Goal: Information Seeking & Learning: Learn about a topic

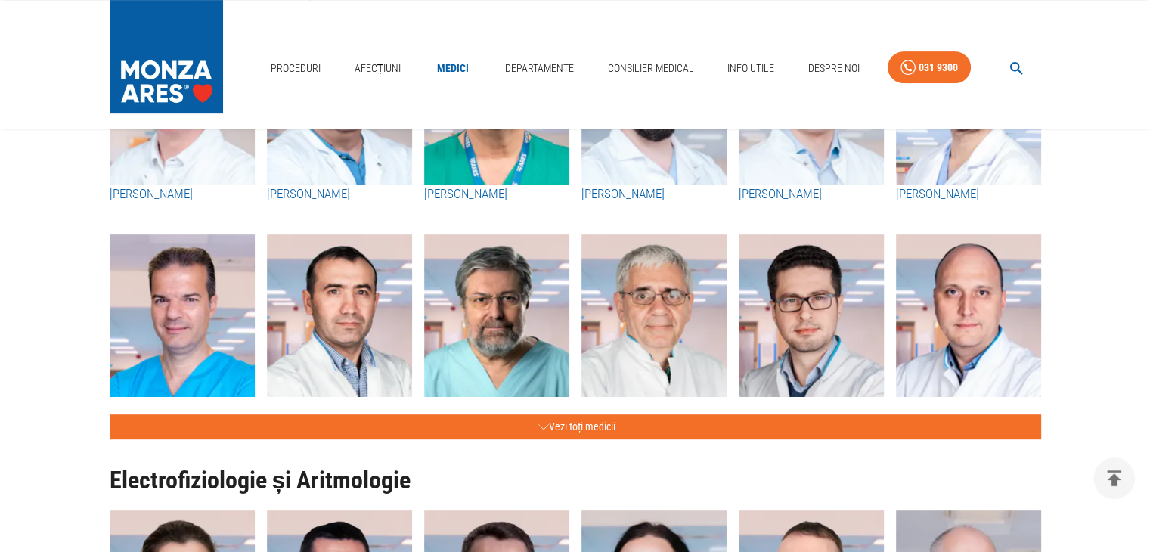
scroll to position [680, 0]
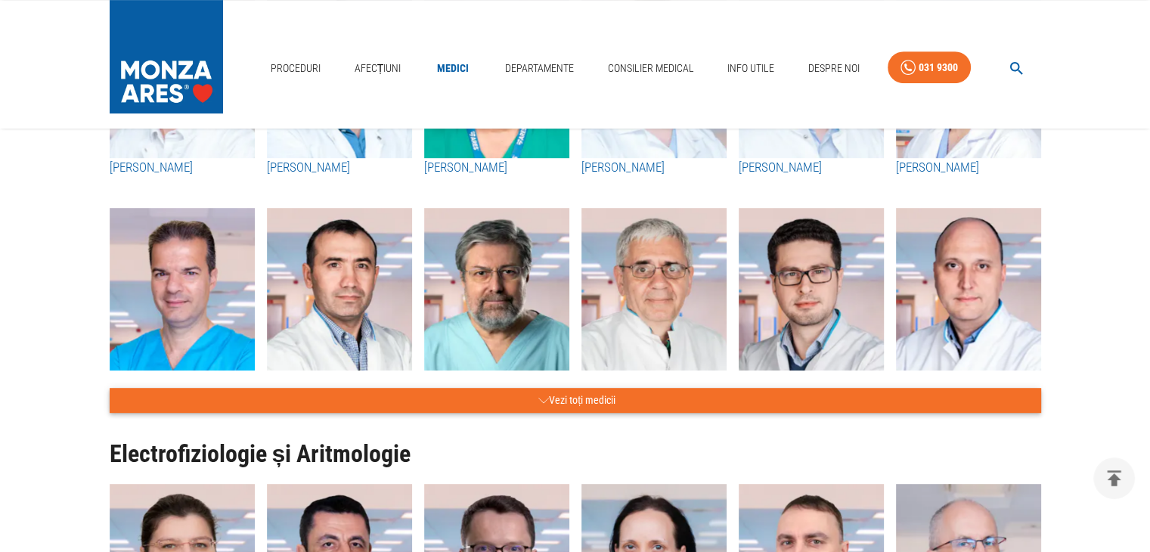
click at [604, 397] on button "Vezi toți medicii" at bounding box center [575, 400] width 931 height 25
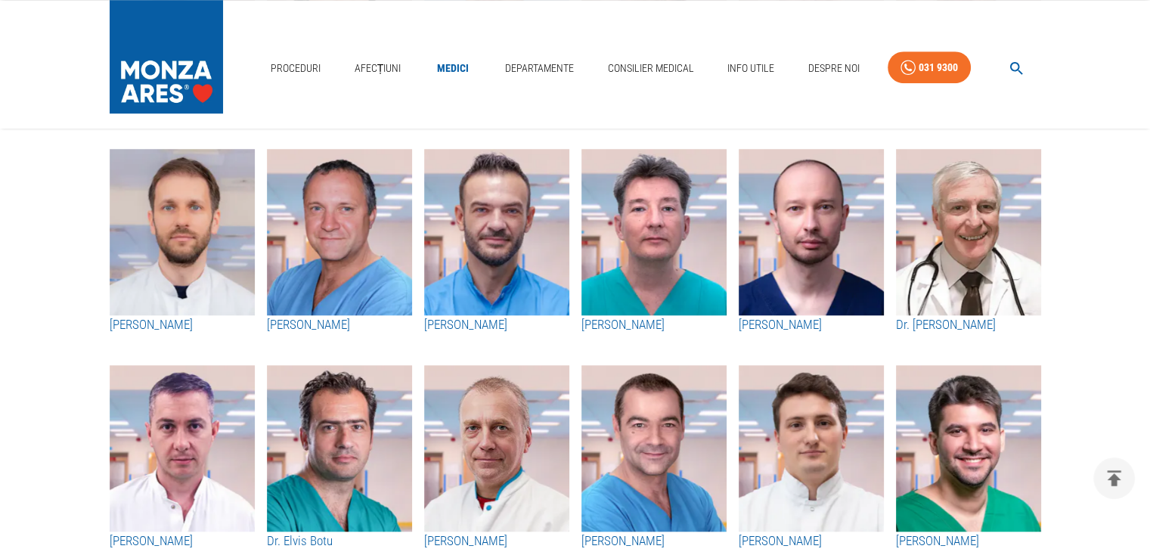
scroll to position [1209, 0]
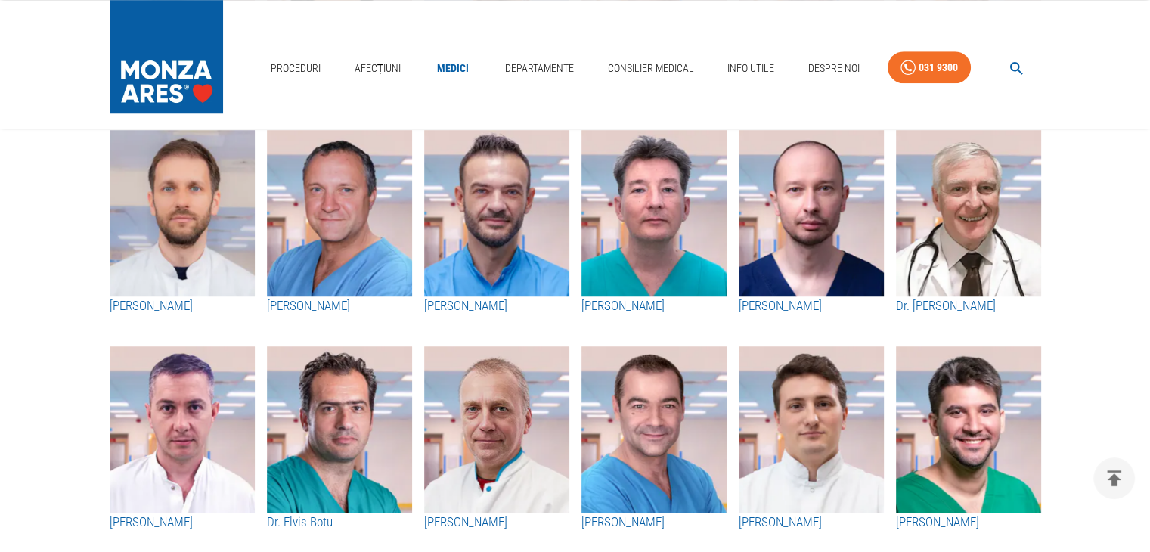
click at [172, 305] on h3 "[PERSON_NAME]" at bounding box center [182, 306] width 145 height 20
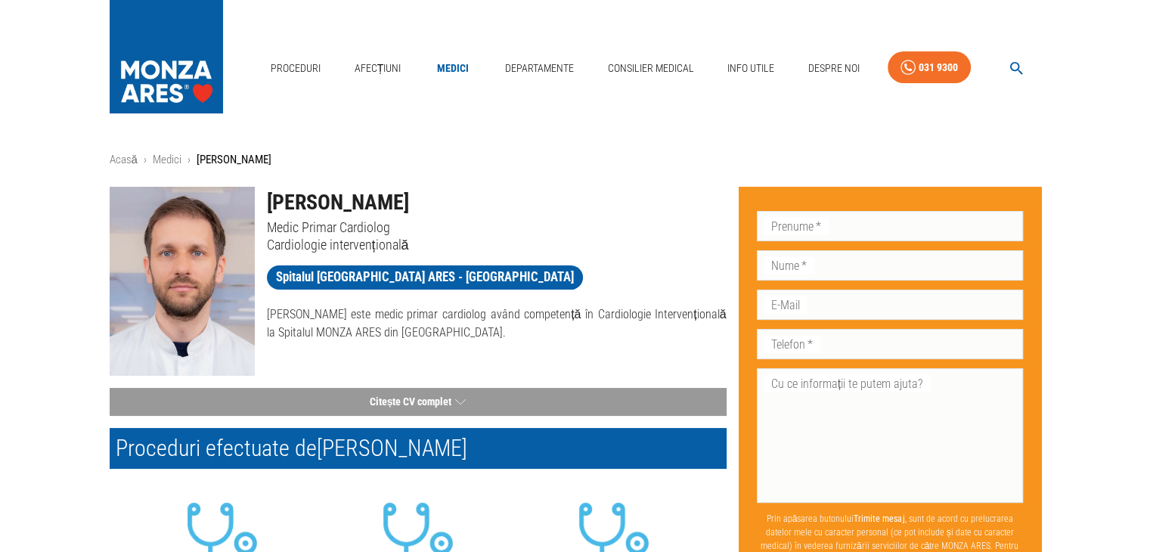
drag, startPoint x: 426, startPoint y: 203, endPoint x: 271, endPoint y: 205, distance: 155.7
click at [271, 205] on h1 "[PERSON_NAME]" at bounding box center [497, 203] width 460 height 32
copy h1 "[PERSON_NAME]"
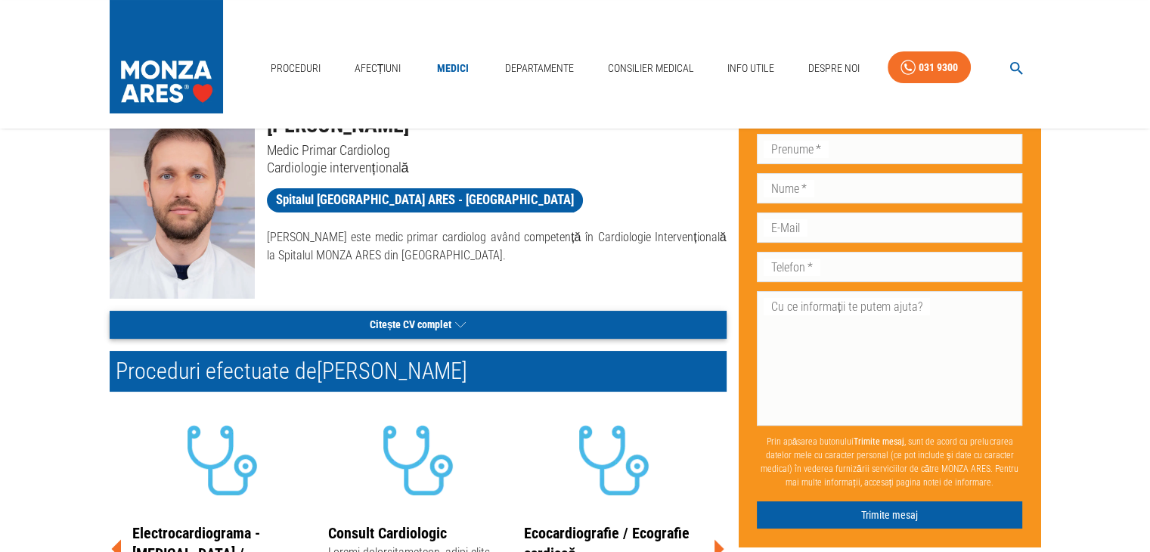
scroll to position [76, 0]
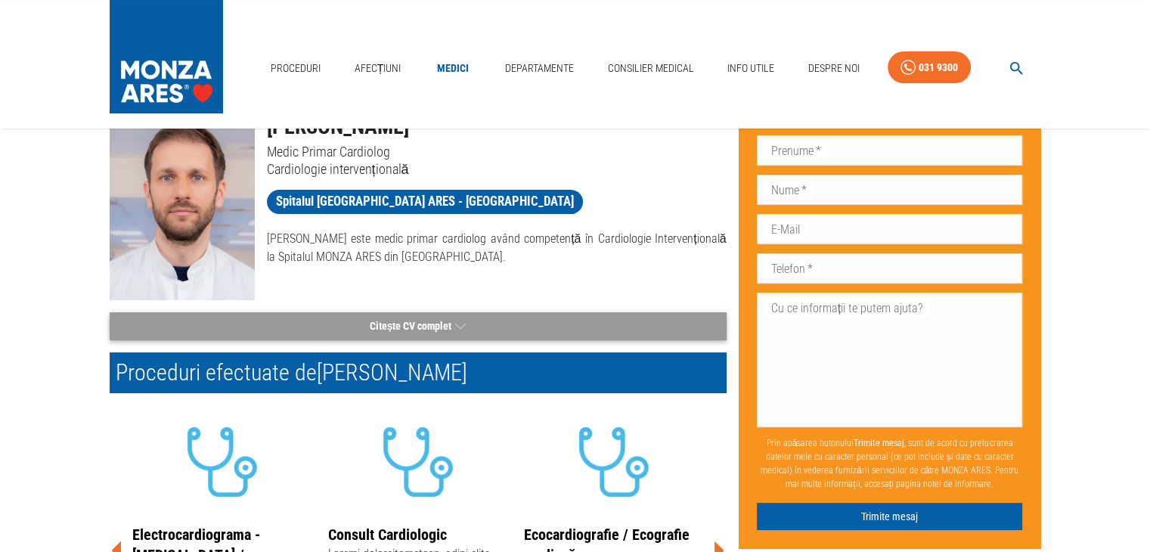
click at [441, 327] on button "Citește CV complet" at bounding box center [418, 326] width 617 height 28
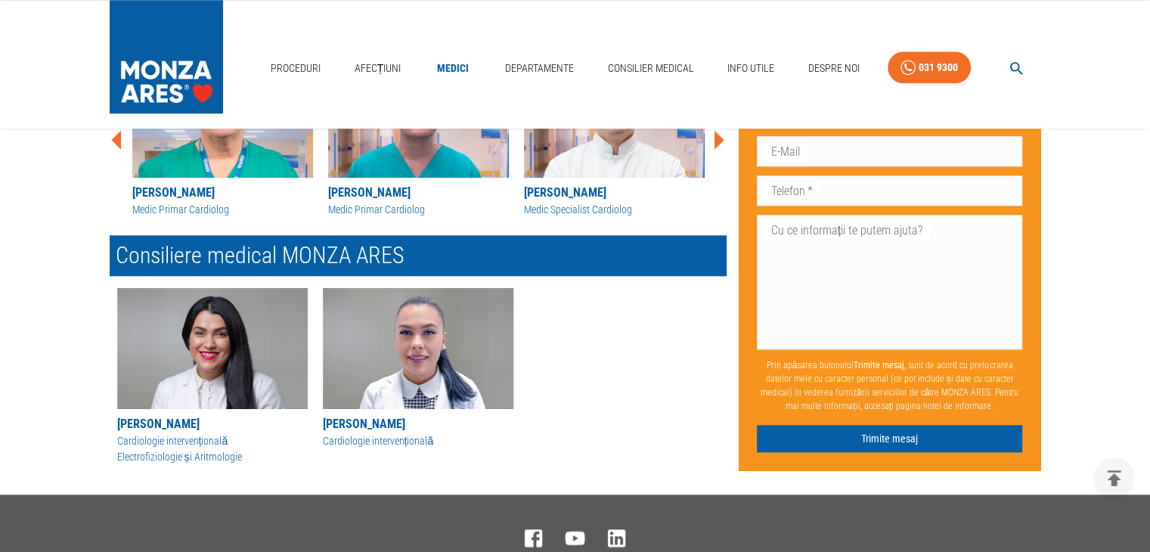
scroll to position [1510, 0]
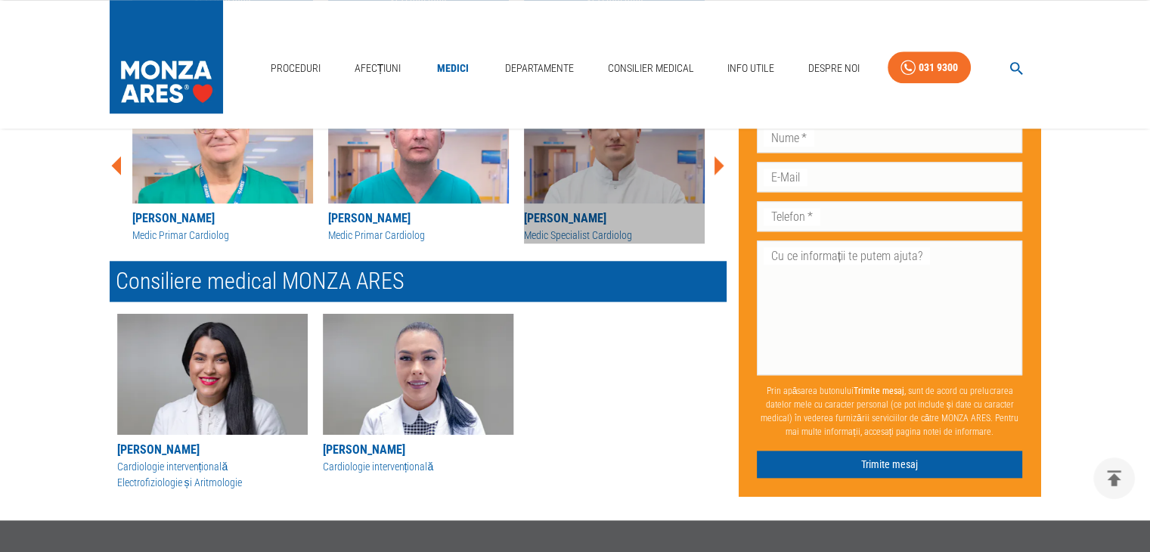
click at [614, 228] on div "Medic Specialist Cardiolog" at bounding box center [614, 236] width 181 height 16
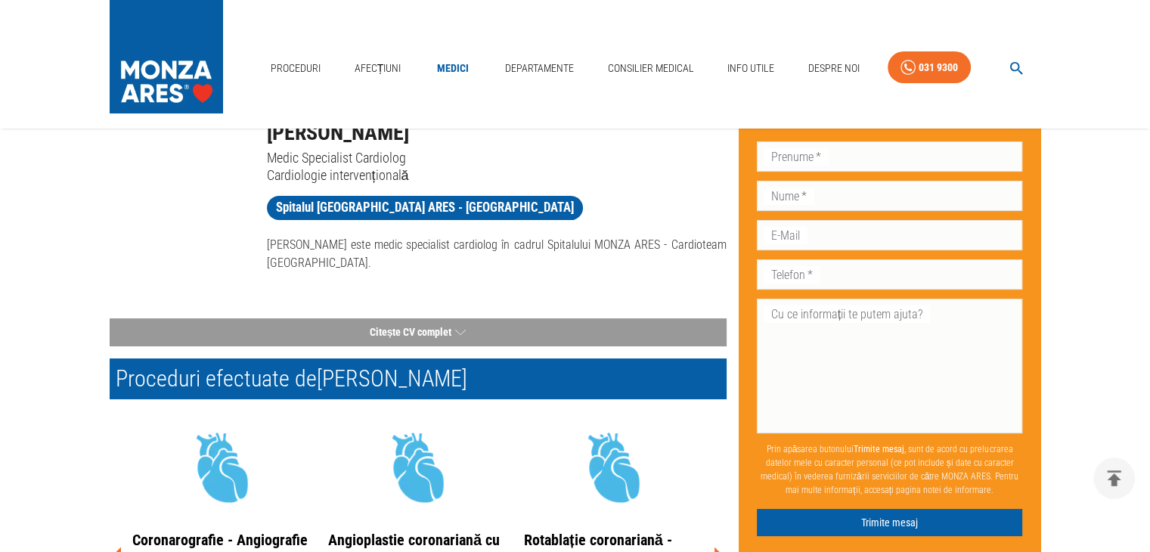
scroll to position [151, 0]
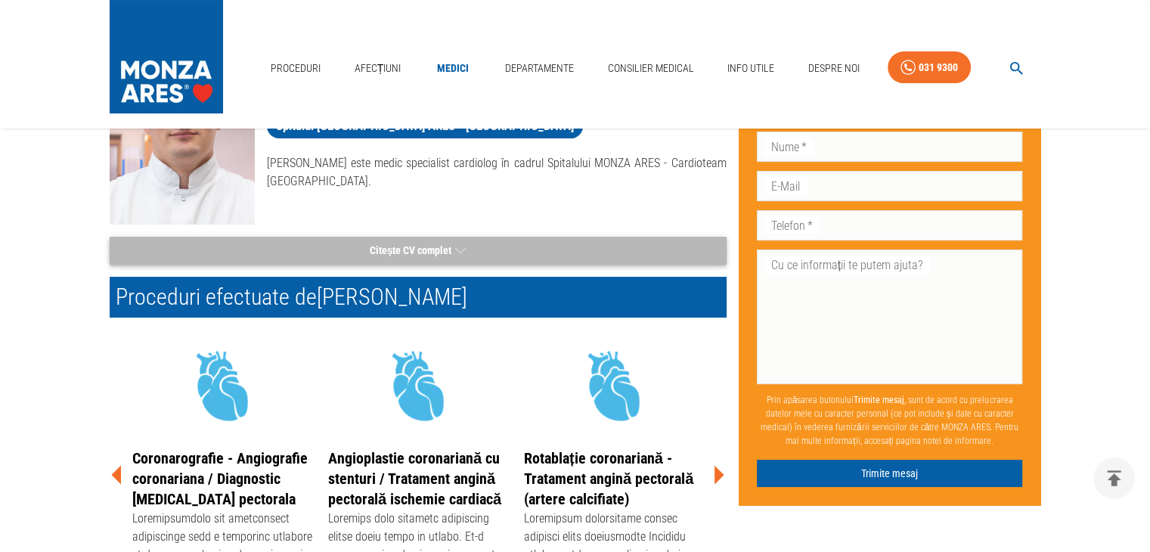
click at [421, 240] on button "Citește CV complet" at bounding box center [418, 251] width 617 height 28
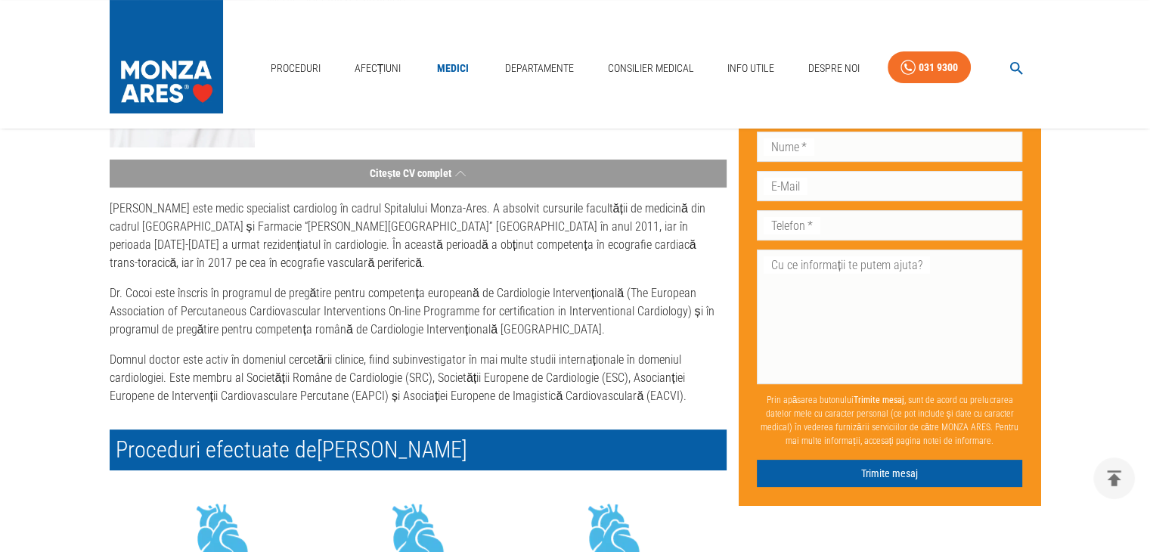
scroll to position [227, 0]
